Goal: Check status

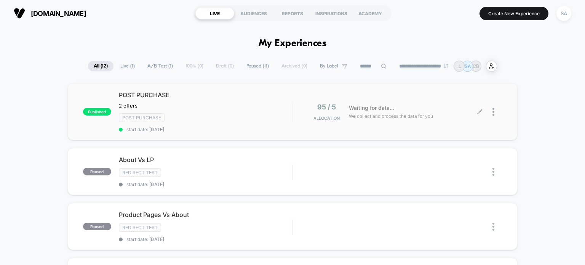
click at [363, 106] on span "Waiting for data..." at bounding box center [371, 108] width 45 height 8
